Goal: Information Seeking & Learning: Understand process/instructions

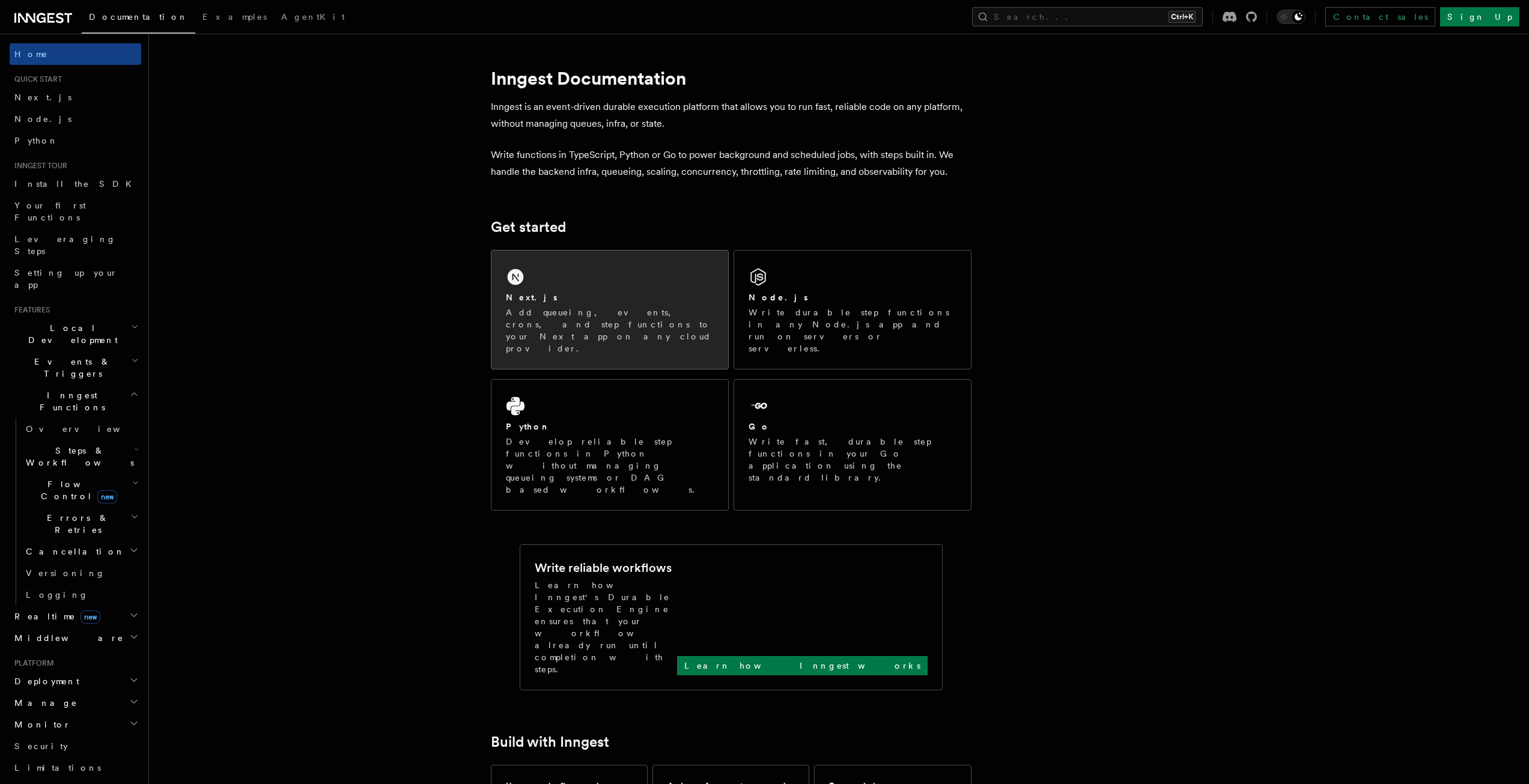
click at [587, 307] on p "Add queueing, events, crons, and step functions to your Next app on any cloud p…" at bounding box center [610, 330] width 208 height 48
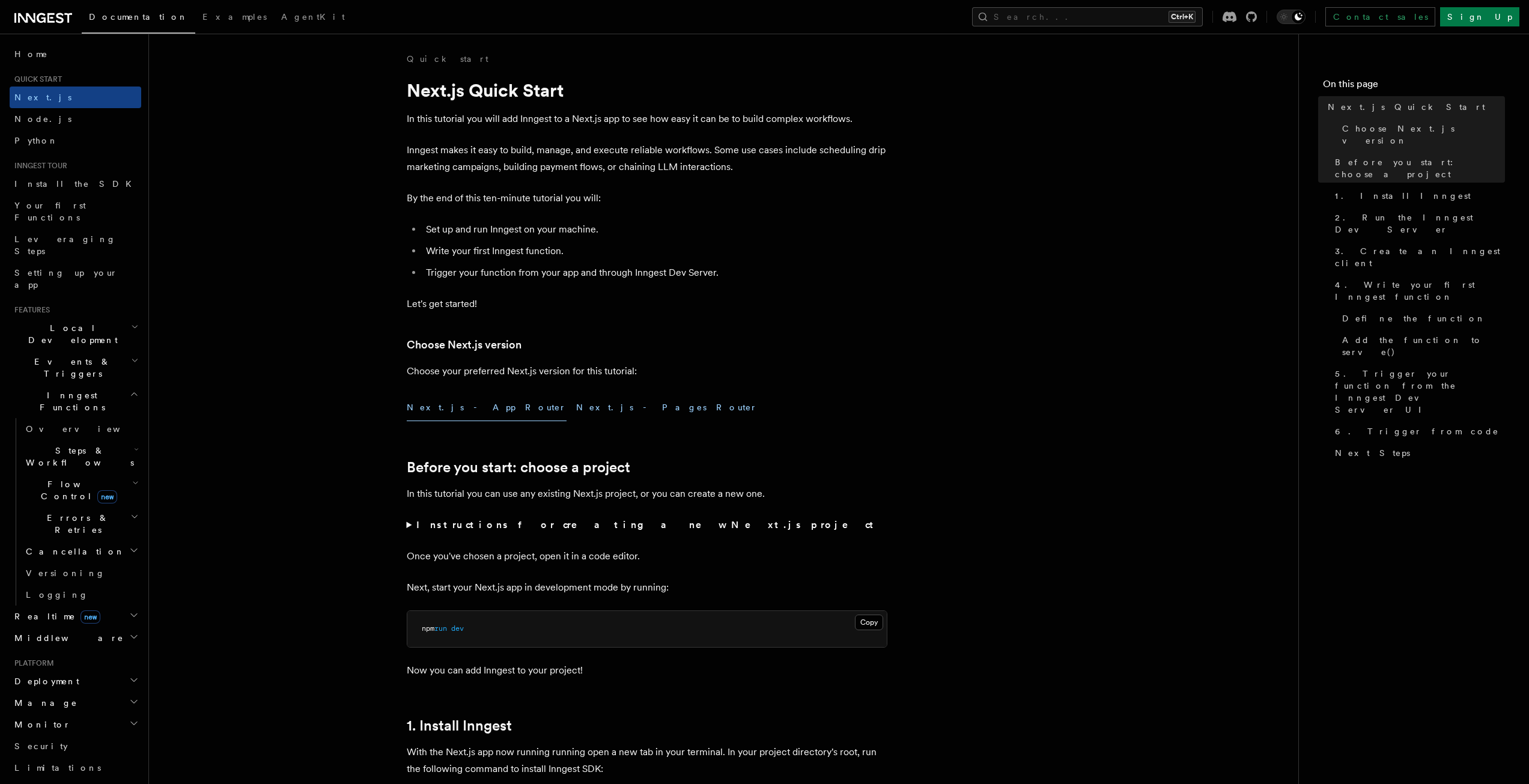
click at [576, 411] on button "Next.js - Pages Router" at bounding box center [667, 407] width 181 height 27
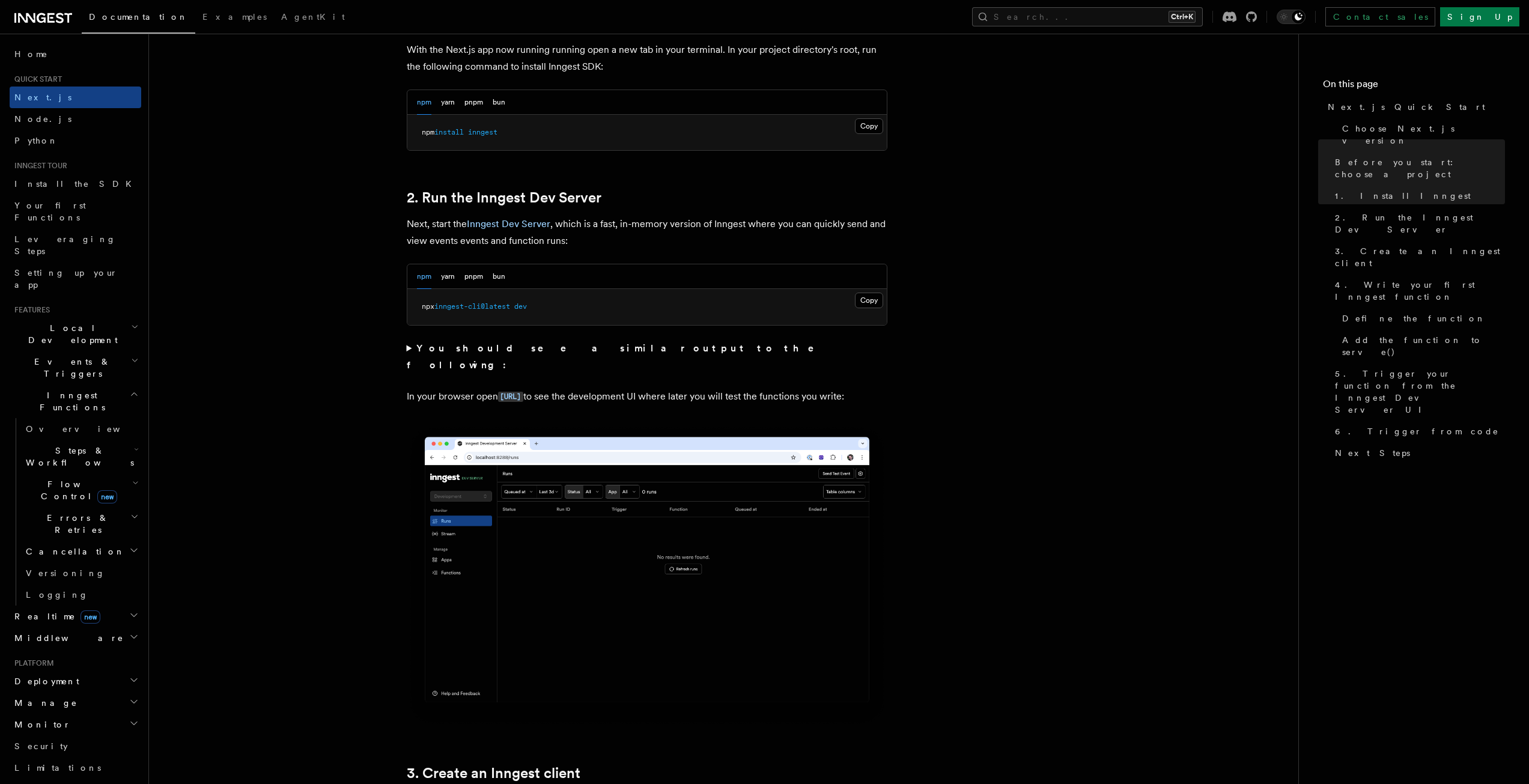
scroll to position [1001, 0]
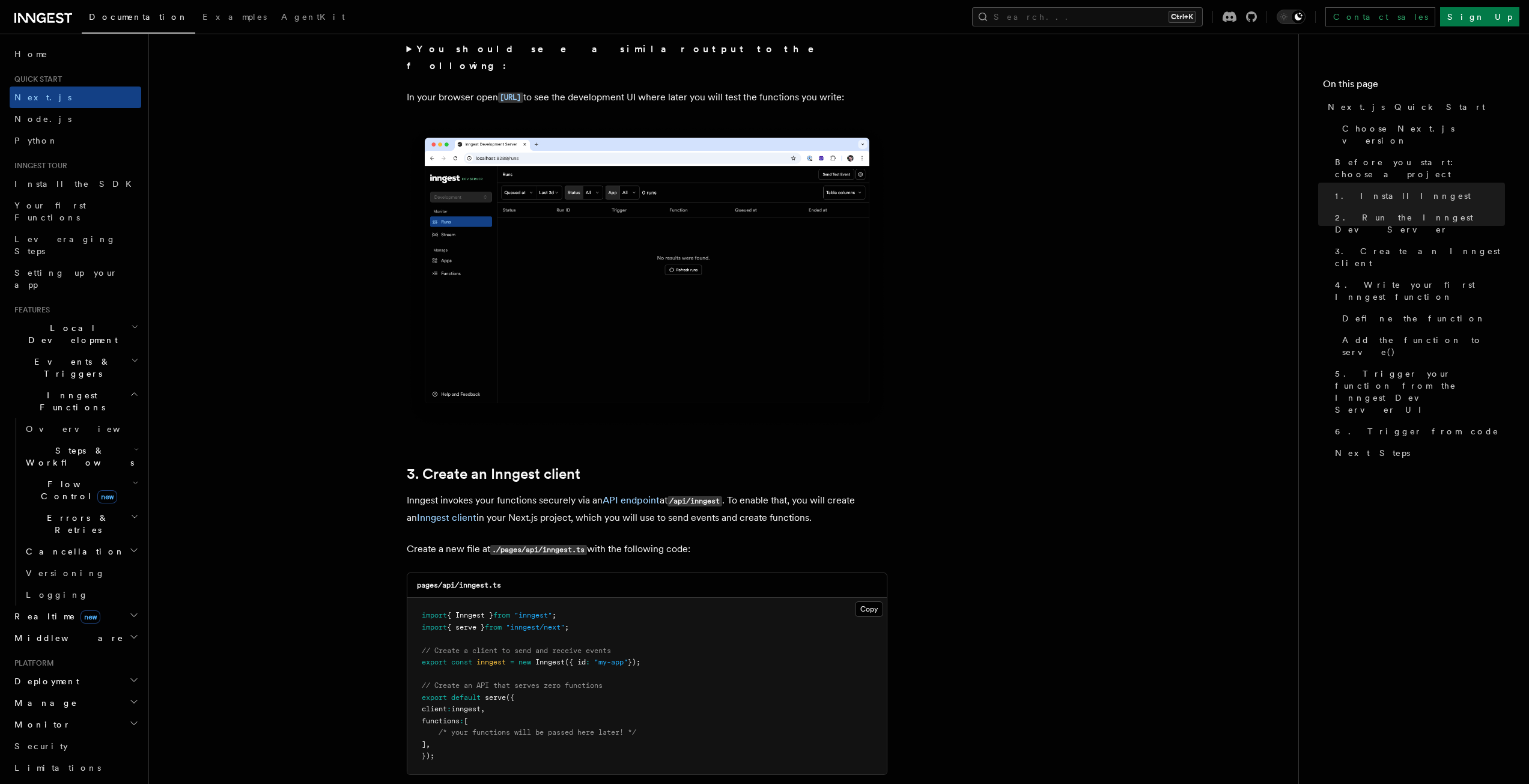
click at [544, 335] on img at bounding box center [647, 276] width 481 height 302
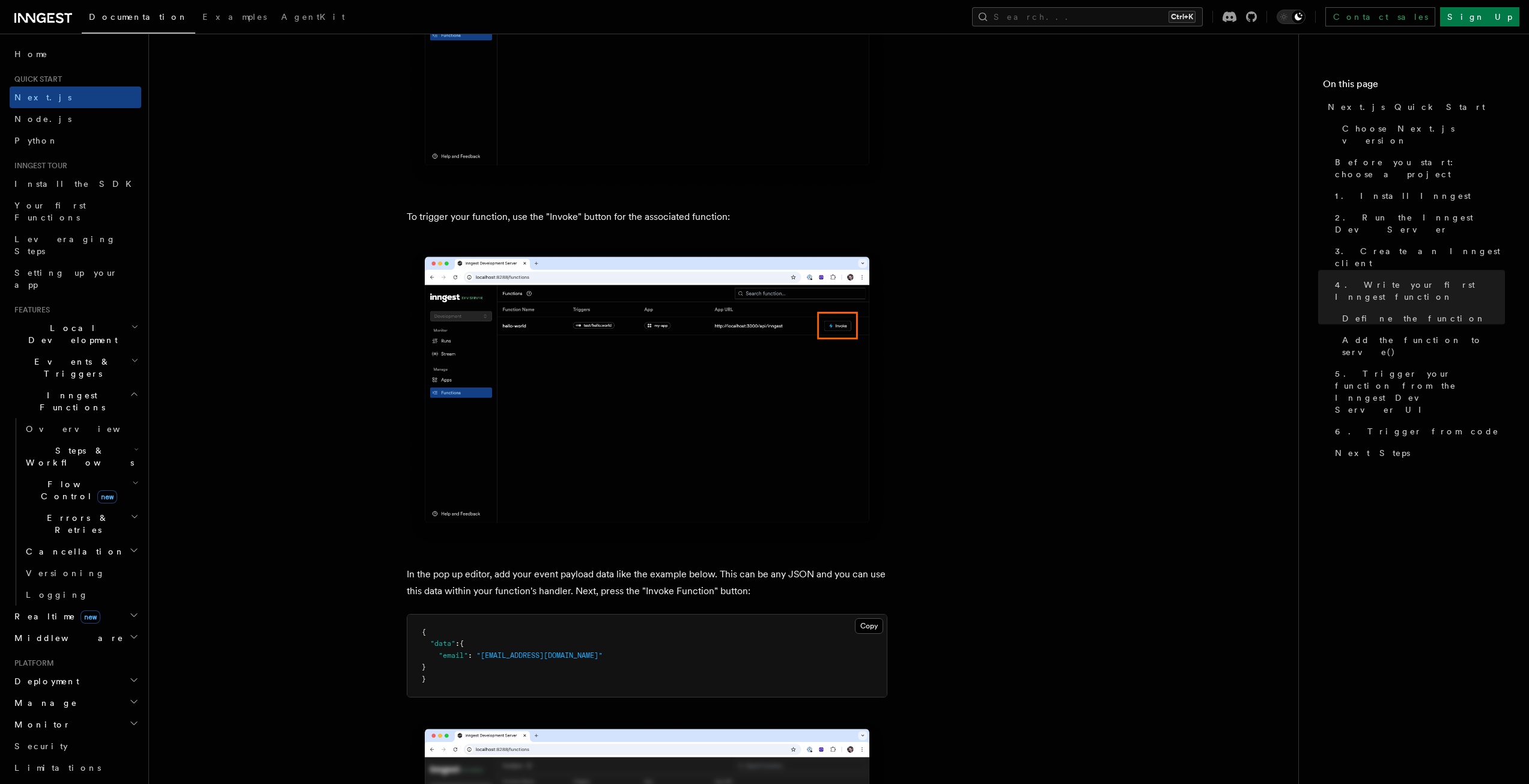
scroll to position [2802, 0]
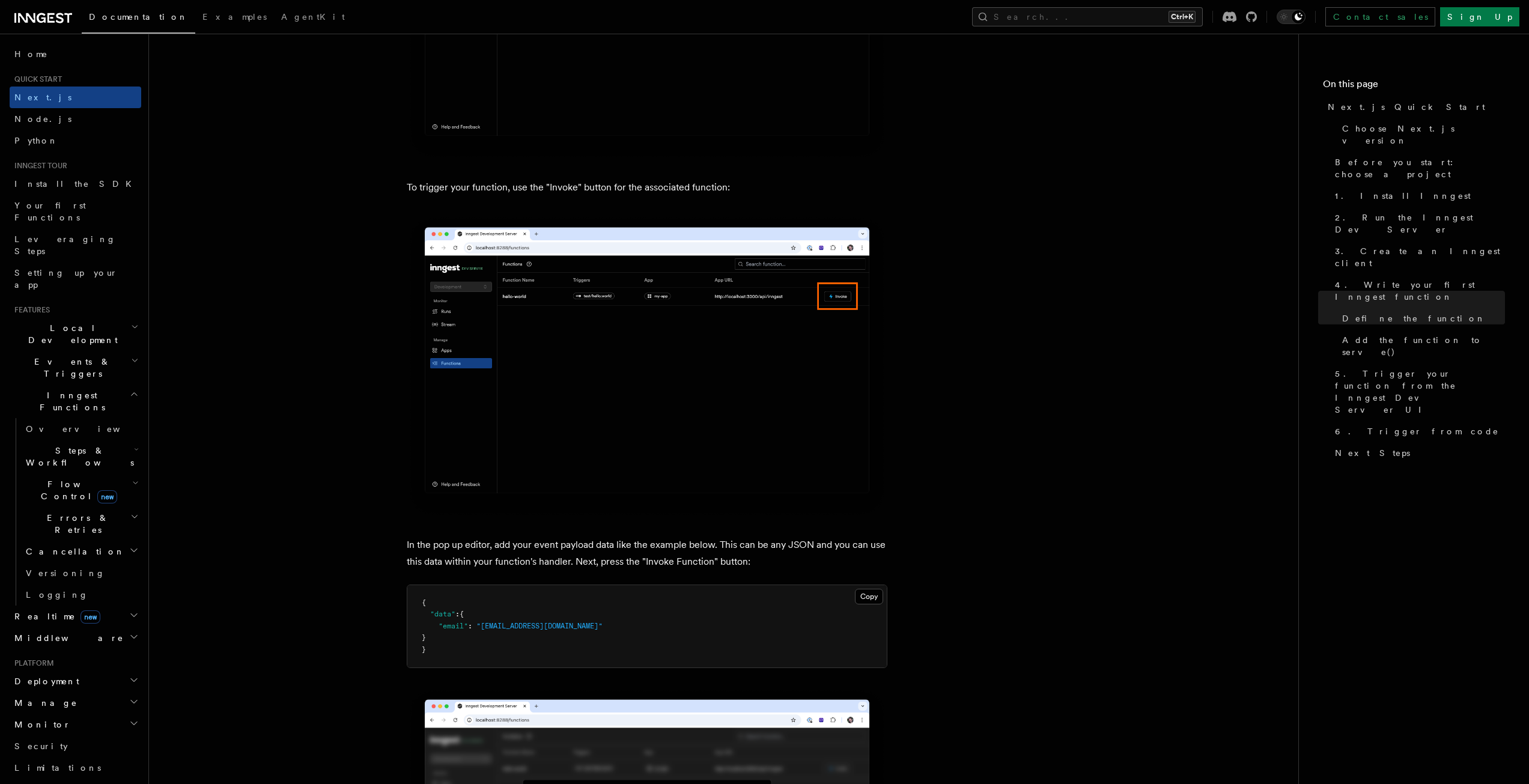
click at [590, 332] on img at bounding box center [647, 365] width 481 height 302
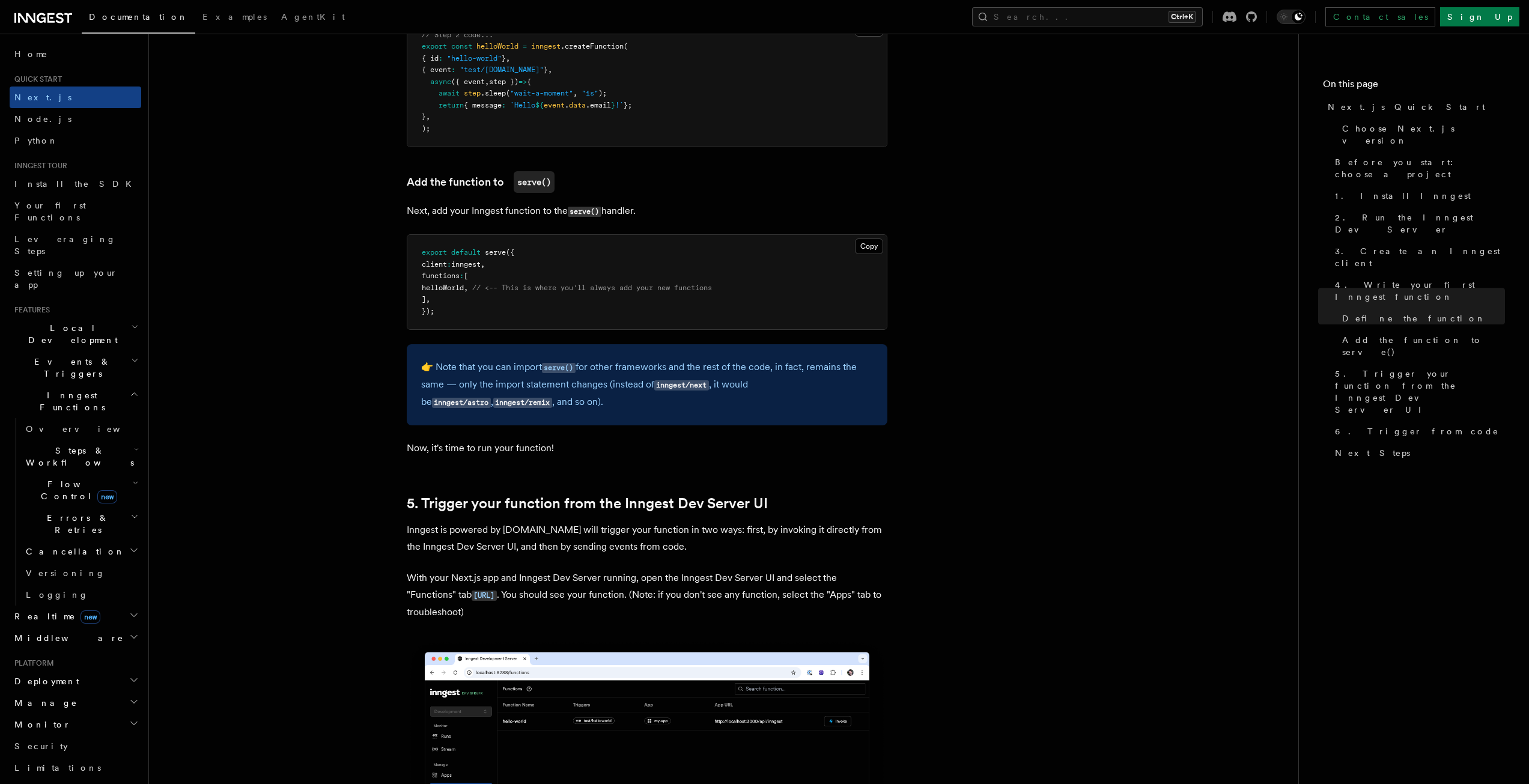
scroll to position [1220, 0]
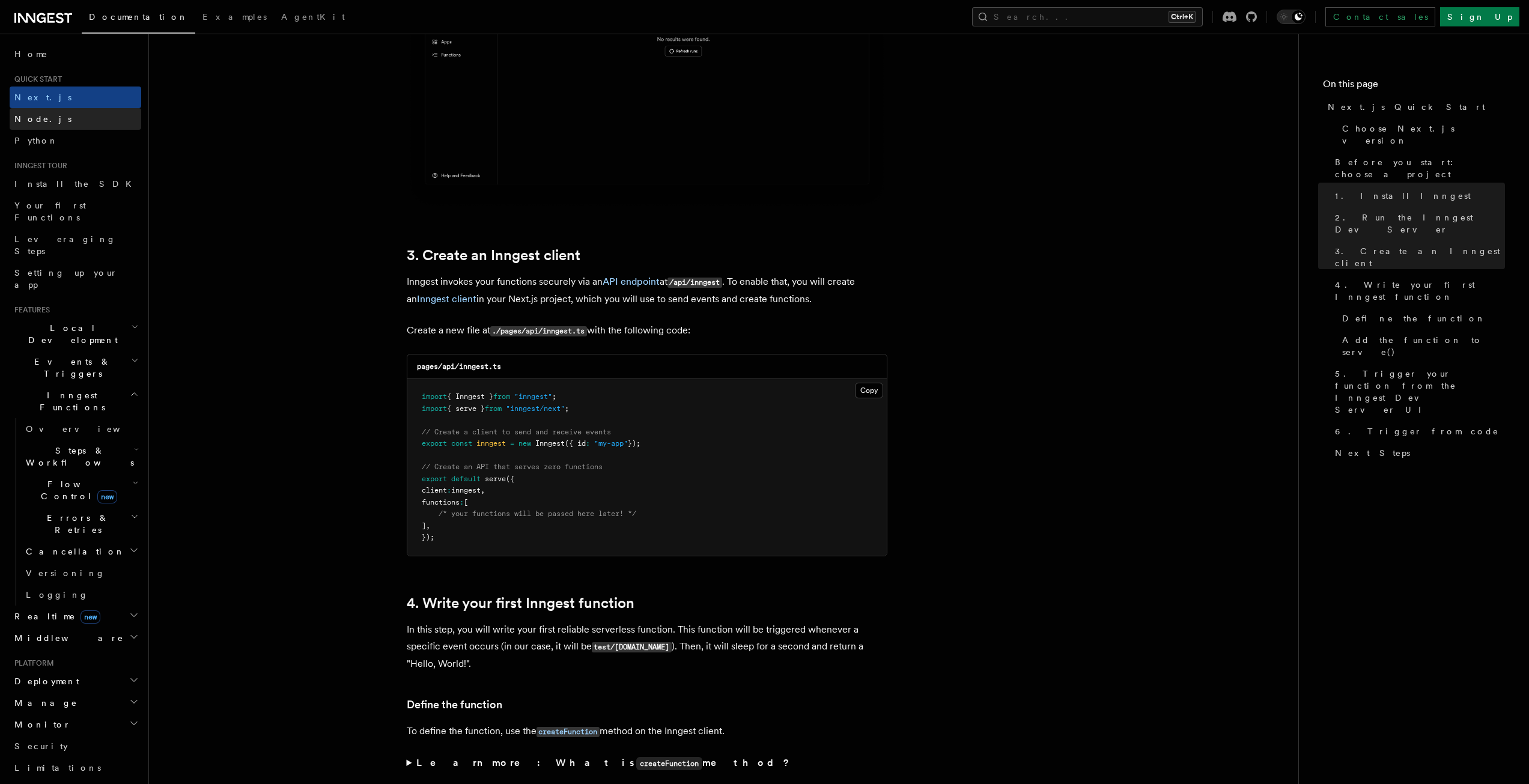
click at [27, 121] on span "Node.js" at bounding box center [43, 119] width 57 height 9
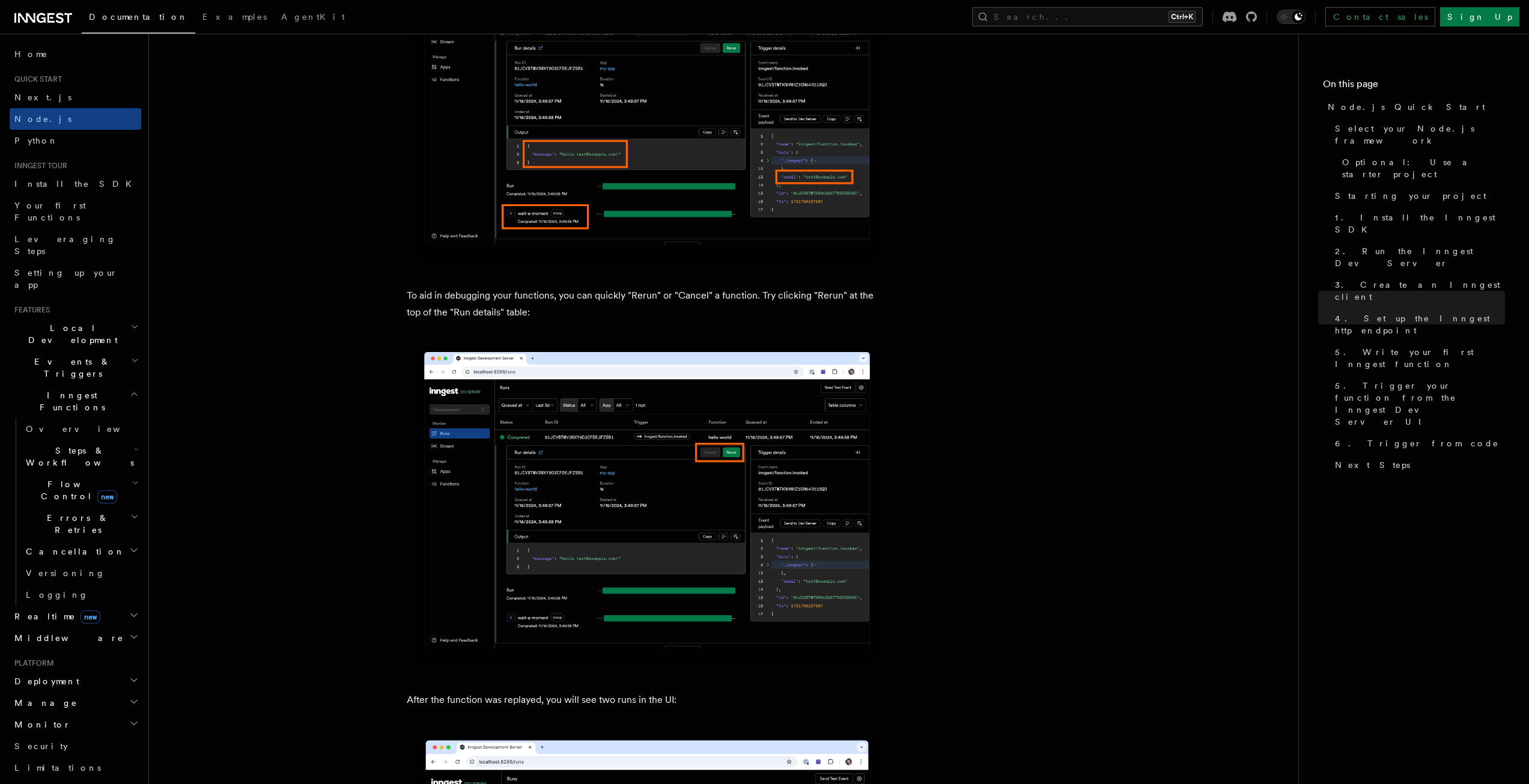
scroll to position [4603, 0]
